Goal: Task Accomplishment & Management: Use online tool/utility

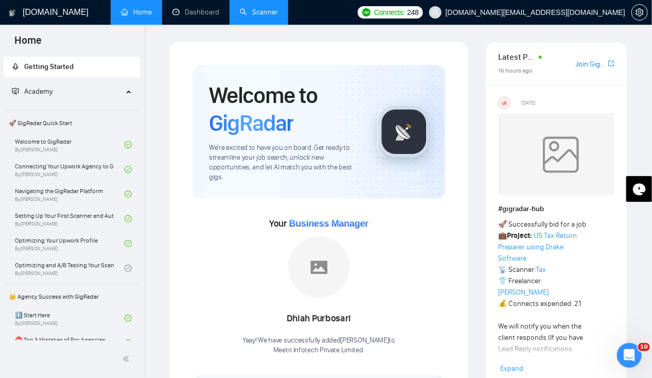
drag, startPoint x: 0, startPoint y: 0, endPoint x: 258, endPoint y: 13, distance: 258.0
click at [258, 13] on link "Scanner" at bounding box center [259, 12] width 38 height 9
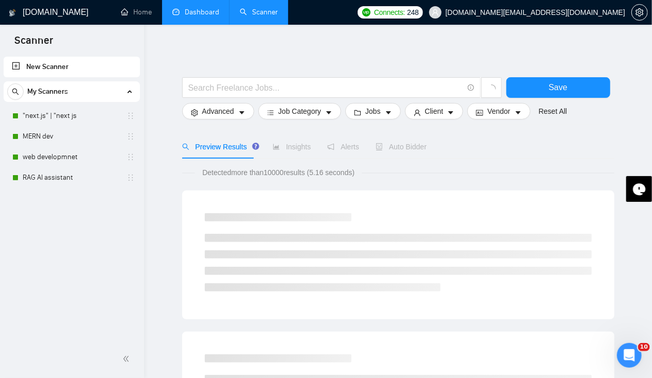
click at [195, 12] on link "Dashboard" at bounding box center [195, 12] width 47 height 9
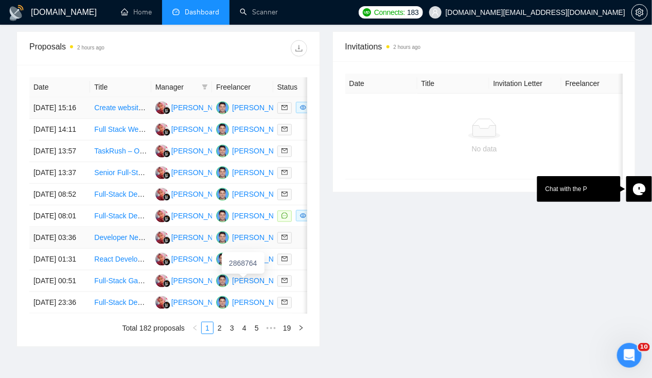
scroll to position [396, 0]
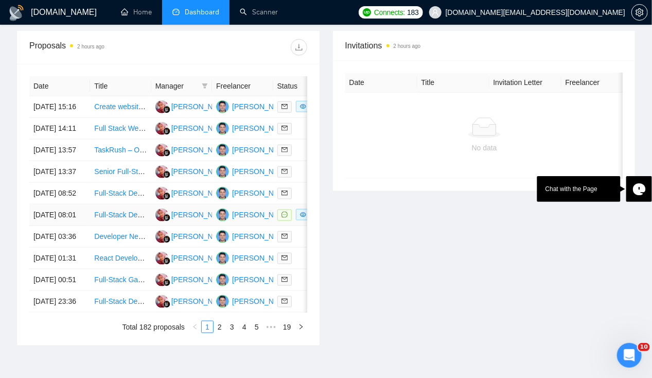
click at [50, 226] on td "[DATE] 08:01" at bounding box center [59, 215] width 61 height 22
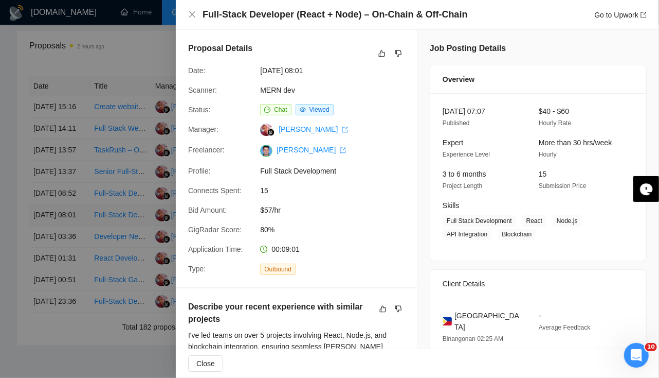
click at [50, 252] on div at bounding box center [329, 189] width 659 height 378
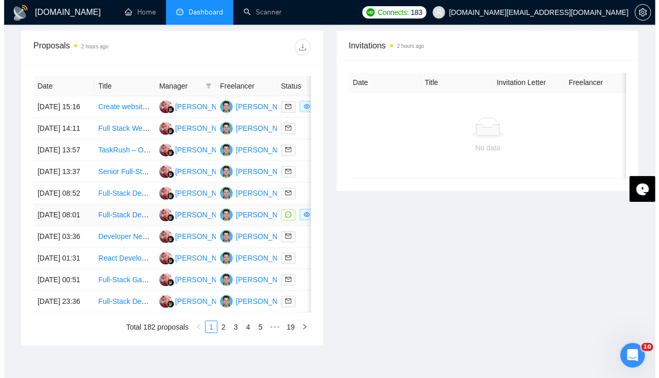
scroll to position [396, 0]
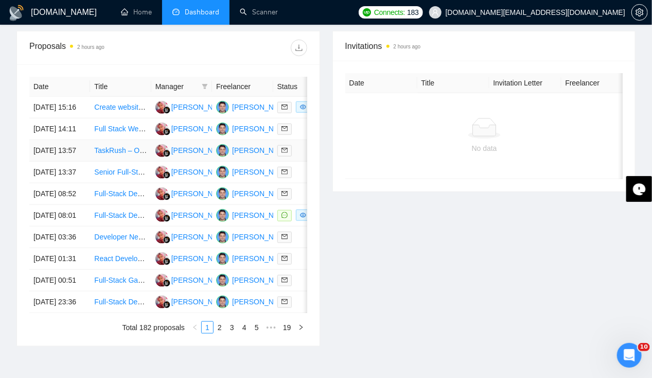
click at [70, 151] on td "[DATE] 13:57" at bounding box center [59, 151] width 61 height 22
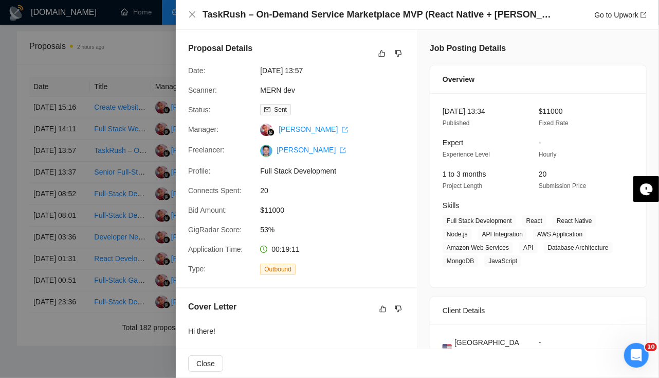
click at [70, 152] on div at bounding box center [329, 189] width 659 height 378
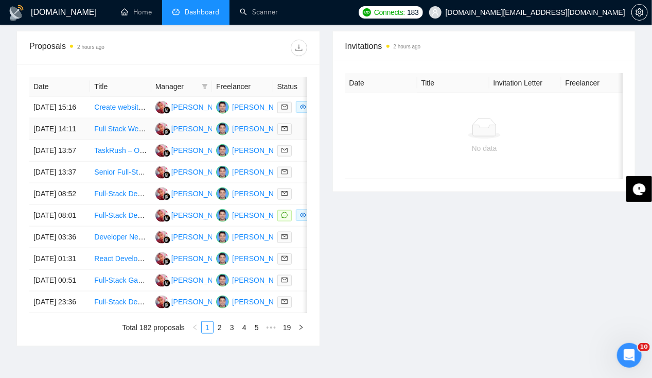
click at [60, 129] on td "[DATE] 14:11" at bounding box center [59, 129] width 61 height 22
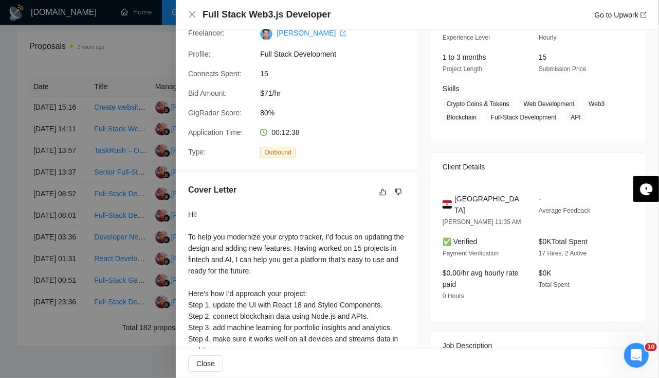
scroll to position [0, 0]
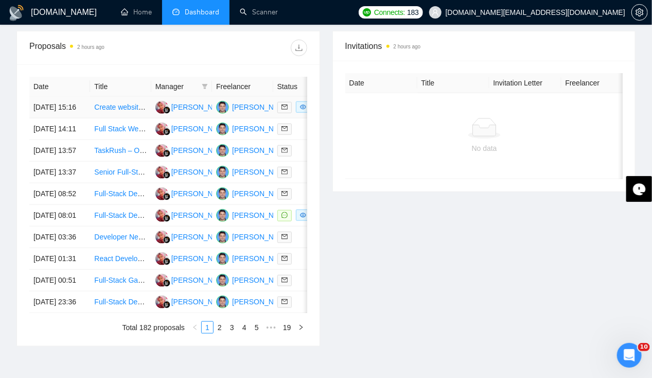
click at [58, 97] on td "[DATE] 15:16" at bounding box center [59, 108] width 61 height 22
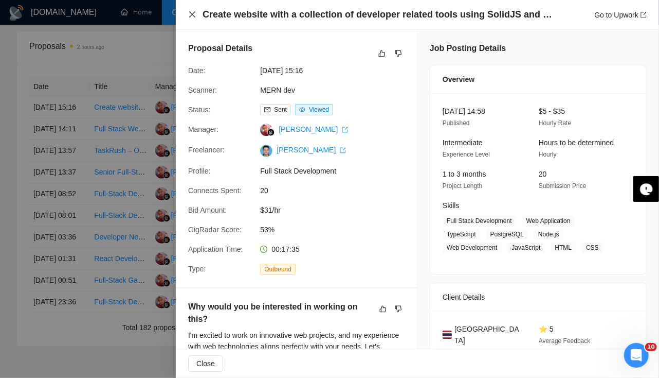
click at [194, 15] on icon "close" at bounding box center [192, 14] width 8 height 8
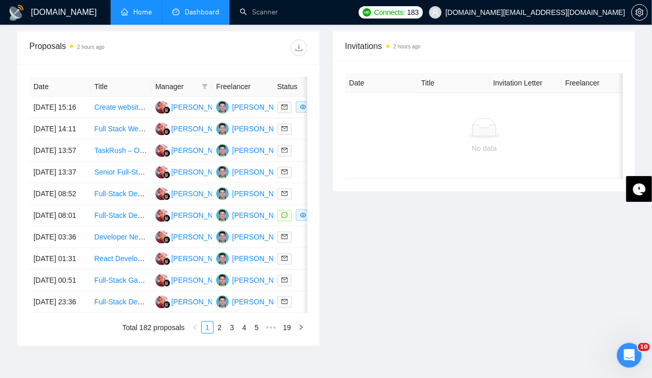
click at [136, 8] on link "Home" at bounding box center [136, 12] width 31 height 9
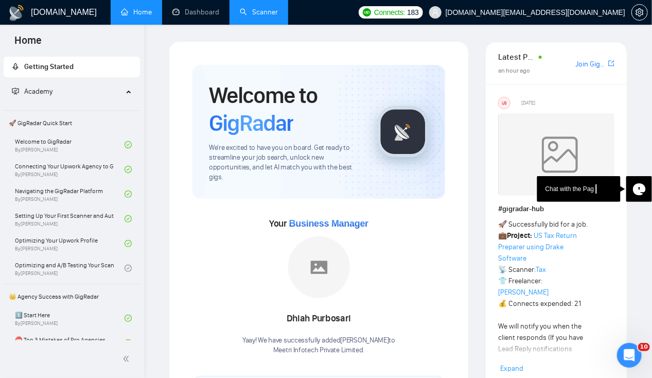
click at [264, 16] on link "Scanner" at bounding box center [259, 12] width 38 height 9
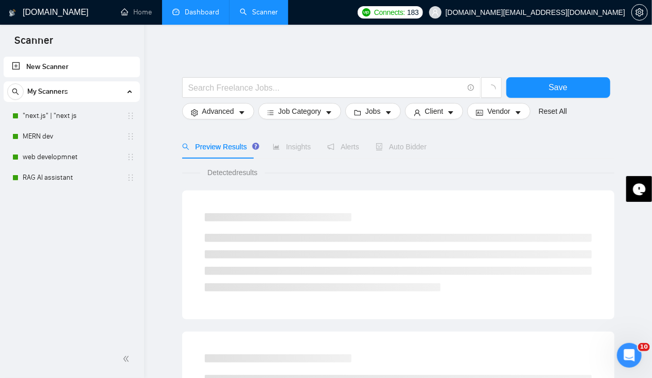
click at [202, 16] on link "Dashboard" at bounding box center [195, 12] width 47 height 9
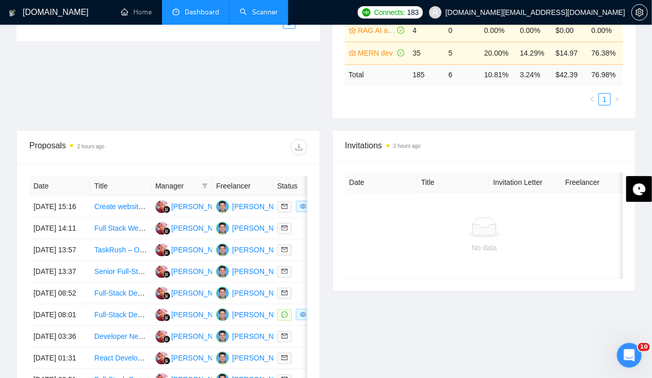
scroll to position [308, 0]
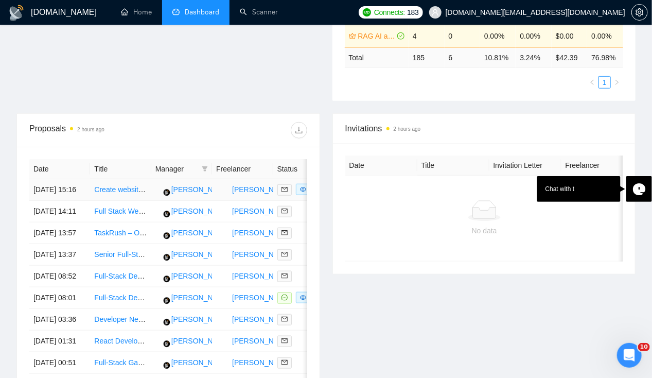
scroll to position [314, 0]
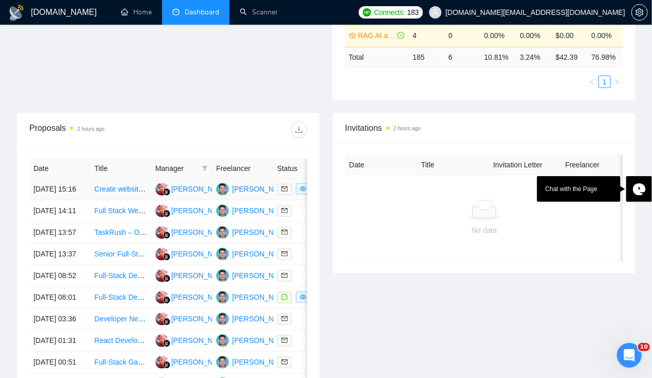
click at [55, 178] on td "[DATE] 15:16" at bounding box center [59, 189] width 61 height 22
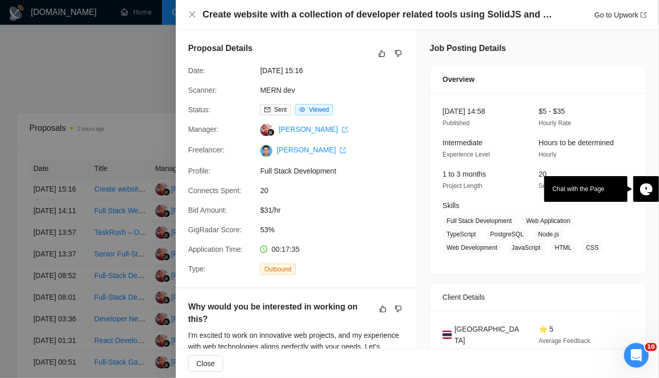
click at [56, 206] on div at bounding box center [329, 189] width 659 height 378
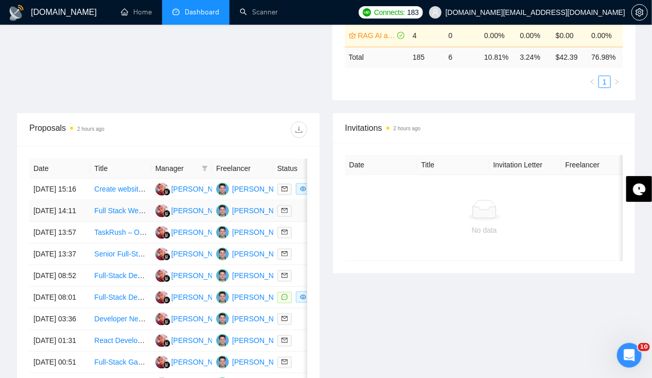
click at [56, 206] on td "[DATE] 14:11" at bounding box center [59, 211] width 61 height 22
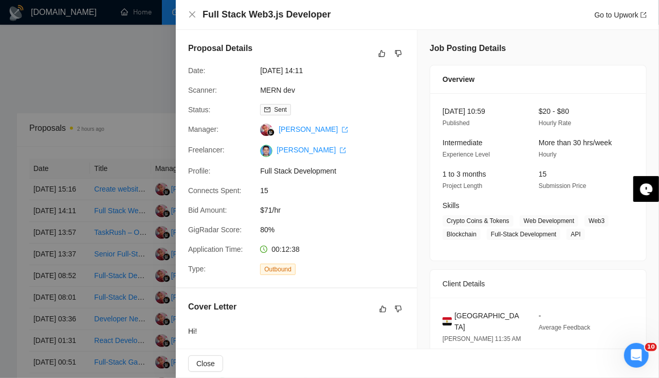
click at [57, 235] on div at bounding box center [329, 189] width 659 height 378
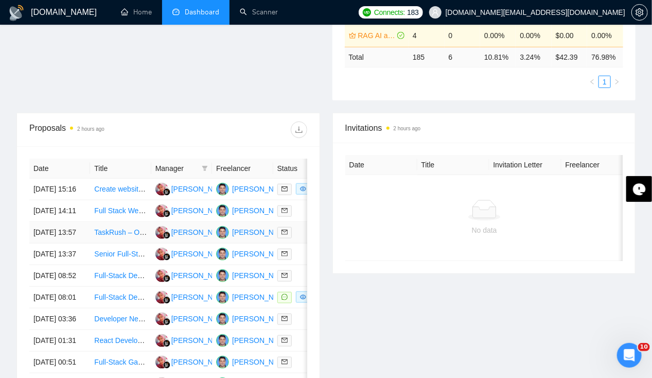
click at [57, 235] on td "[DATE] 13:57" at bounding box center [59, 233] width 61 height 22
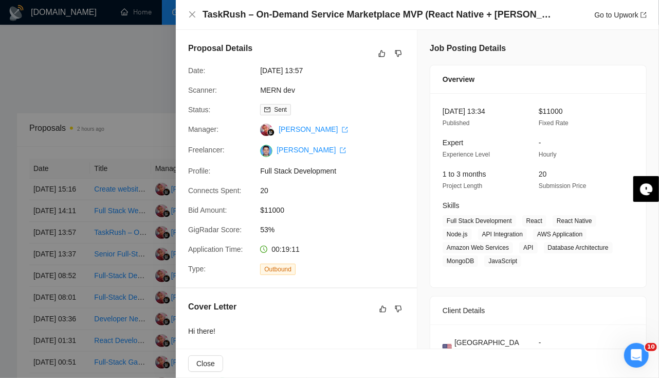
click at [57, 235] on div at bounding box center [329, 189] width 659 height 378
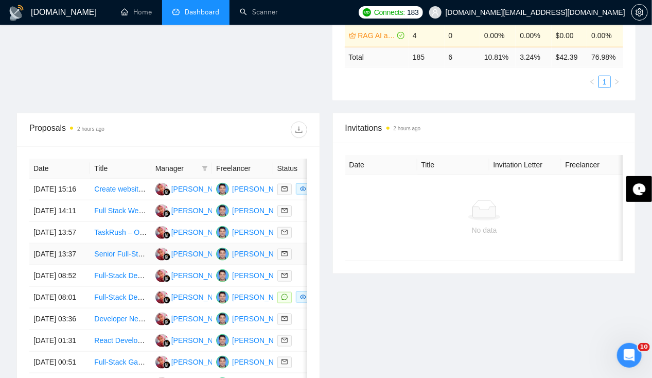
click at [61, 265] on td "[DATE] 13:37" at bounding box center [59, 254] width 61 height 22
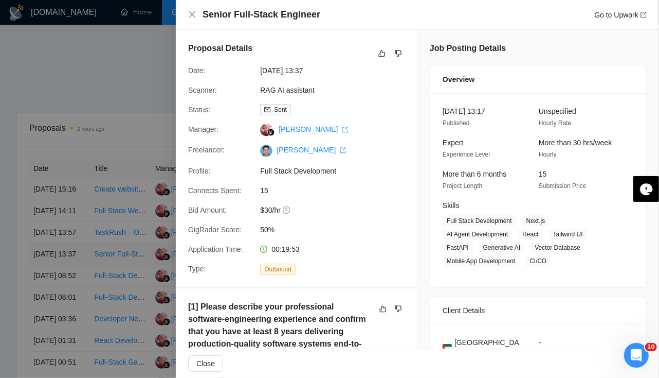
click at [61, 269] on div at bounding box center [329, 189] width 659 height 378
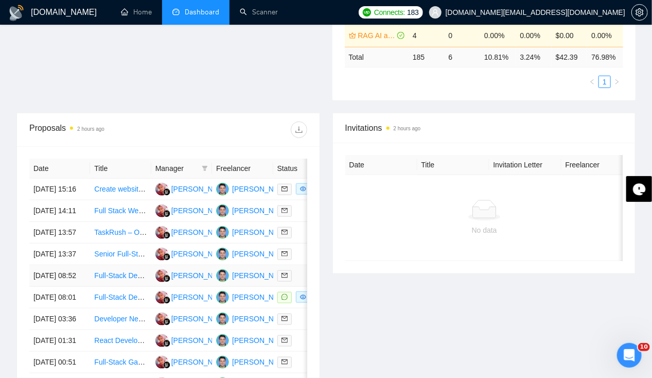
click at [65, 287] on td "[DATE] 08:52" at bounding box center [59, 276] width 61 height 22
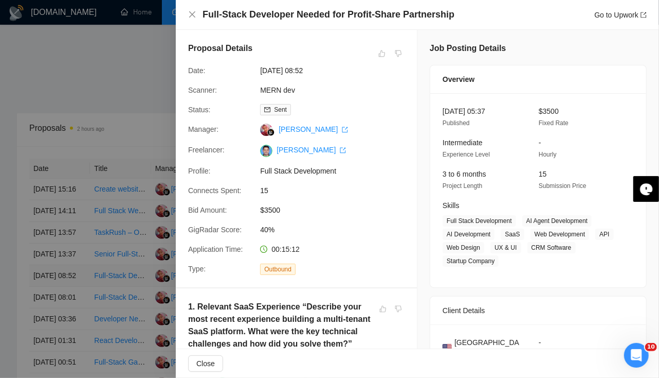
click at [65, 293] on div at bounding box center [329, 189] width 659 height 378
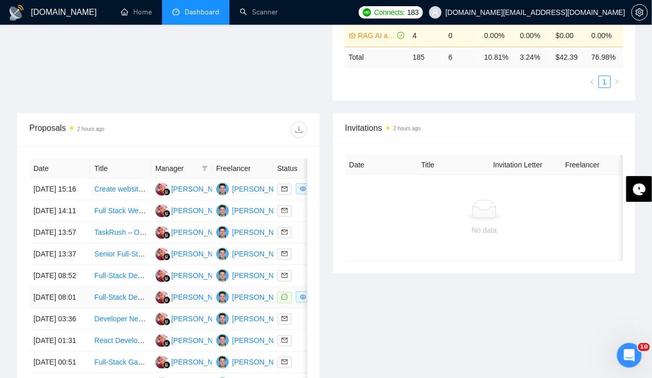
click at [64, 308] on td "[DATE] 08:01" at bounding box center [59, 298] width 61 height 22
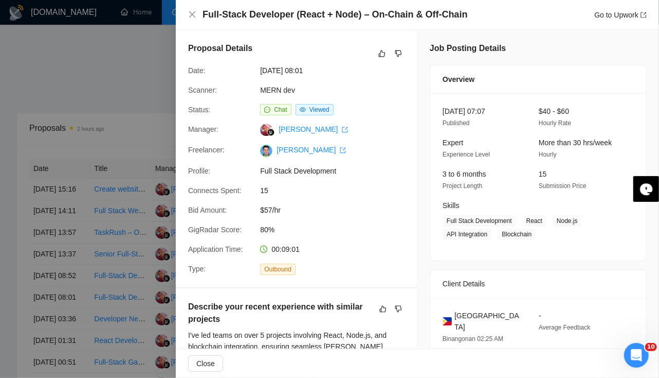
drag, startPoint x: 60, startPoint y: 355, endPoint x: 46, endPoint y: 362, distance: 15.4
click at [46, 362] on div at bounding box center [329, 189] width 659 height 378
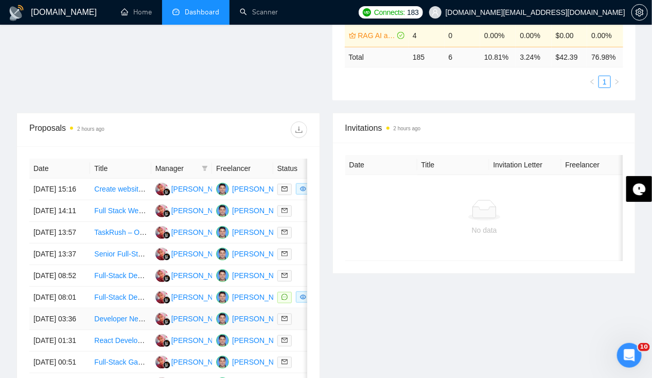
click at [55, 330] on td "[DATE] 03:36" at bounding box center [59, 319] width 61 height 22
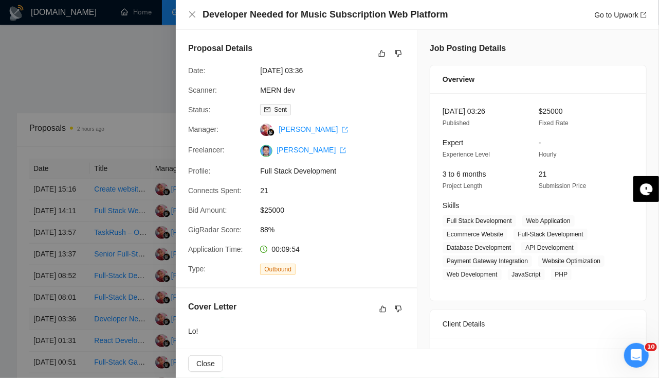
click at [55, 361] on div at bounding box center [329, 189] width 659 height 378
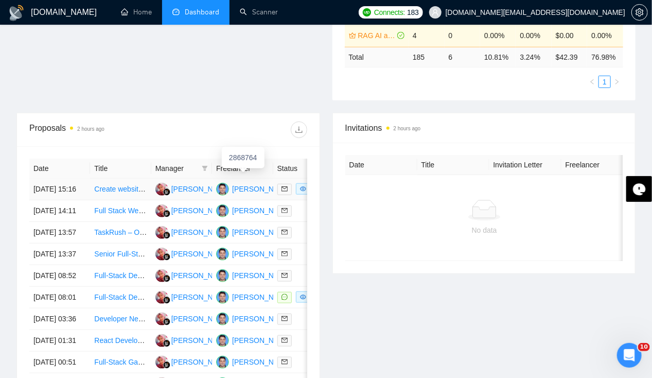
scroll to position [0, 0]
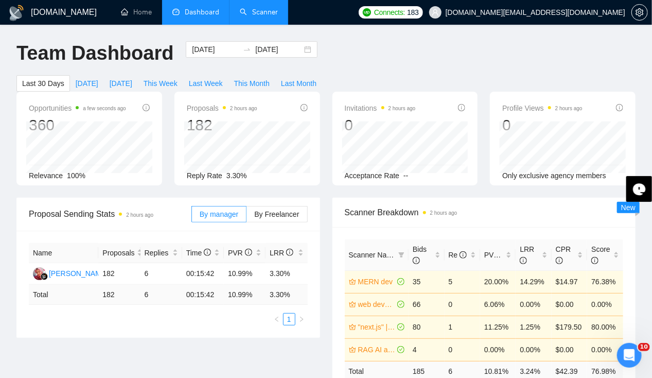
click at [263, 13] on link "Scanner" at bounding box center [259, 12] width 38 height 9
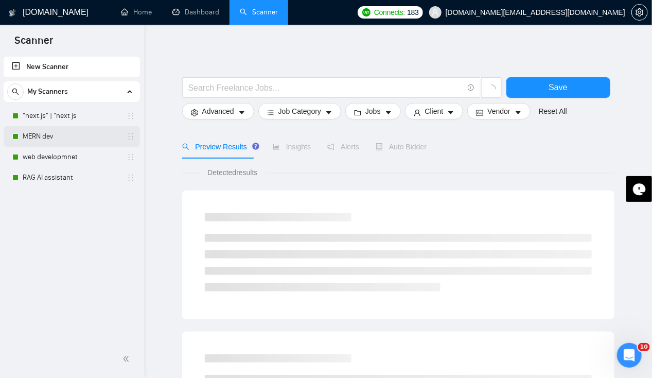
click at [41, 141] on link "MERN dev" at bounding box center [72, 136] width 98 height 21
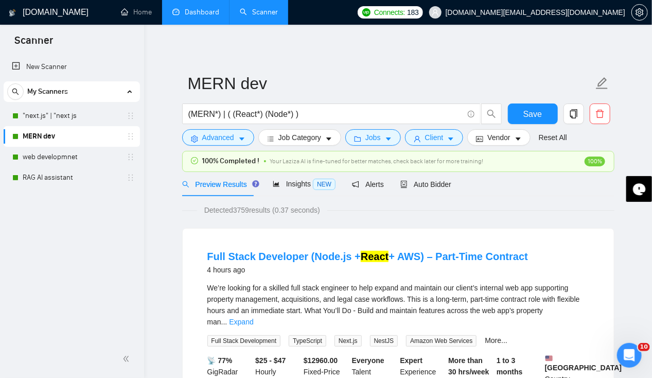
click at [190, 12] on link "Dashboard" at bounding box center [195, 12] width 47 height 9
